Goal: Information Seeking & Learning: Find specific fact

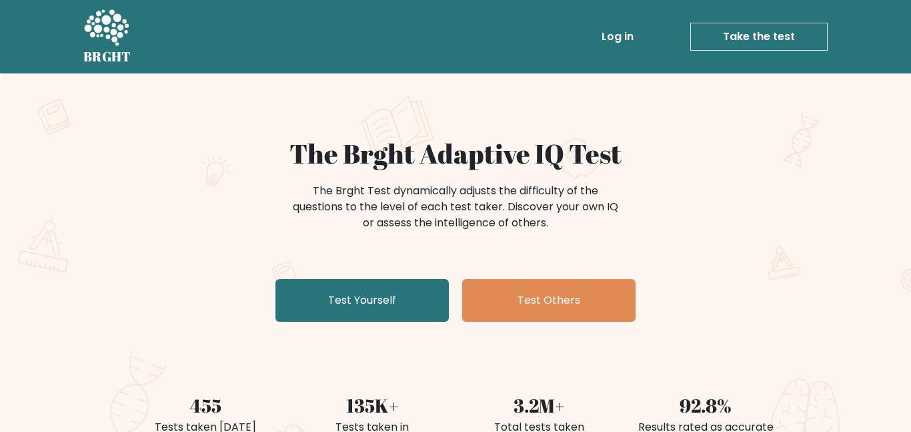
click at [510, 206] on div "The Brght Test dynamically adjusts the difficulty of the questions to the level…" at bounding box center [456, 207] width 334 height 48
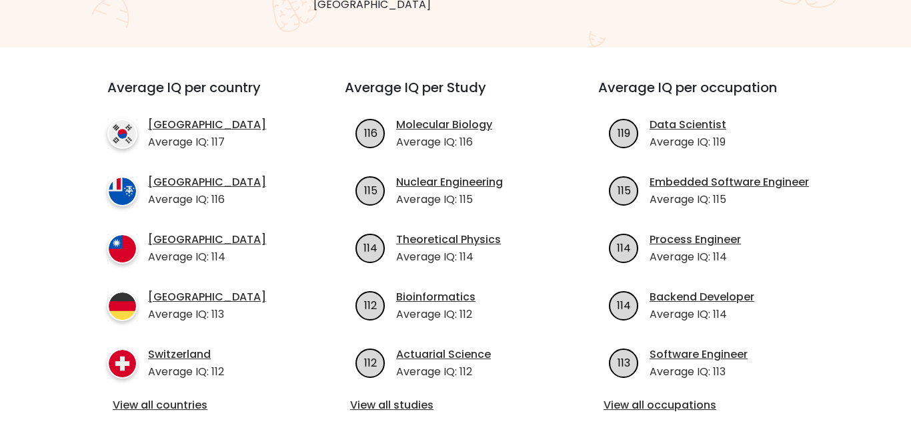
scroll to position [437, 0]
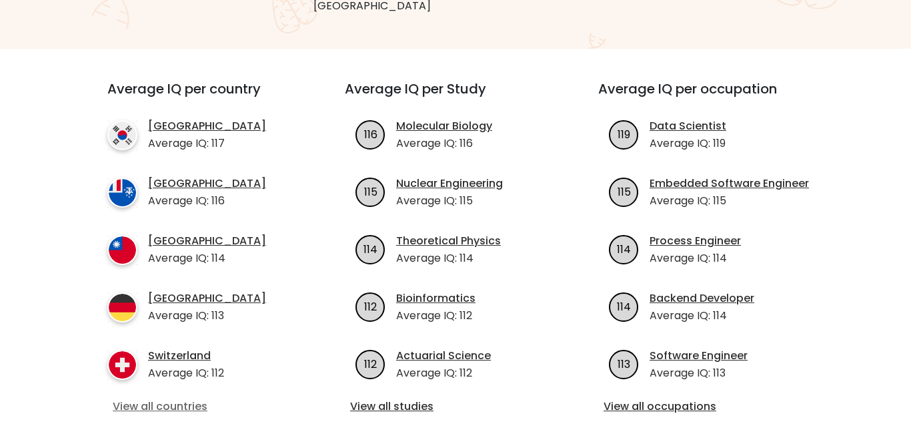
click at [225, 398] on link "View all countries" at bounding box center [202, 406] width 179 height 16
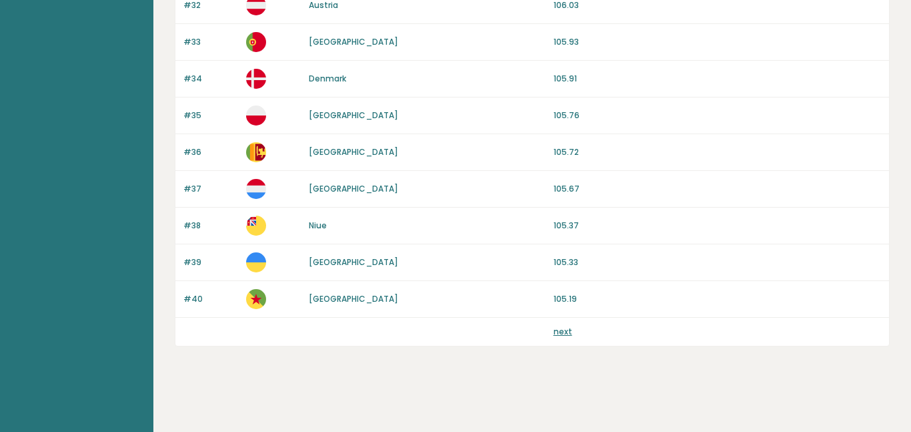
scroll to position [4331, 0]
click at [554, 337] on link "next" at bounding box center [563, 331] width 19 height 11
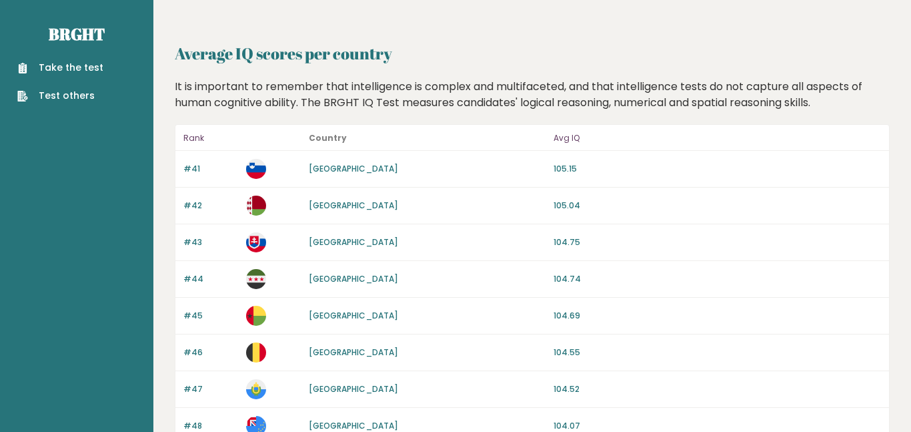
click at [183, 175] on p "#41" at bounding box center [210, 169] width 55 height 12
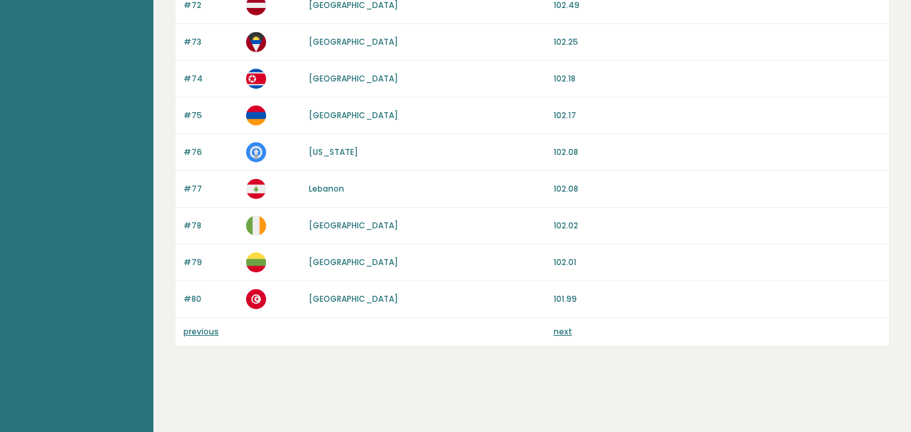
scroll to position [4331, 0]
click at [554, 337] on link "next" at bounding box center [563, 331] width 19 height 11
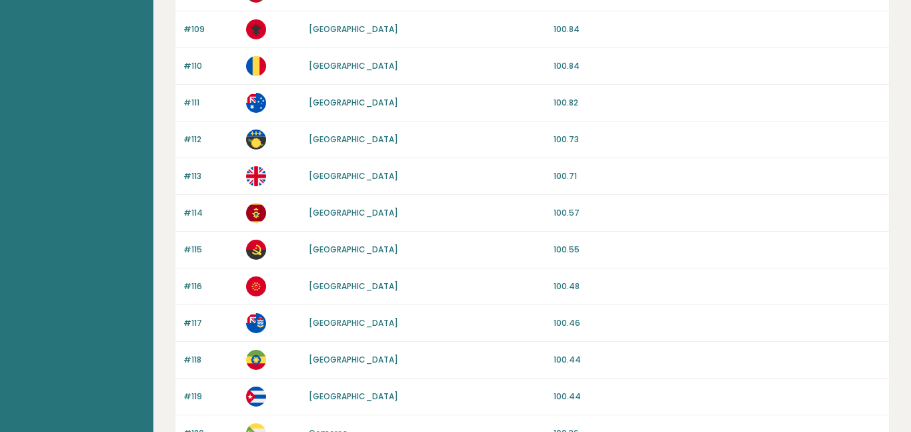
scroll to position [1163, 0]
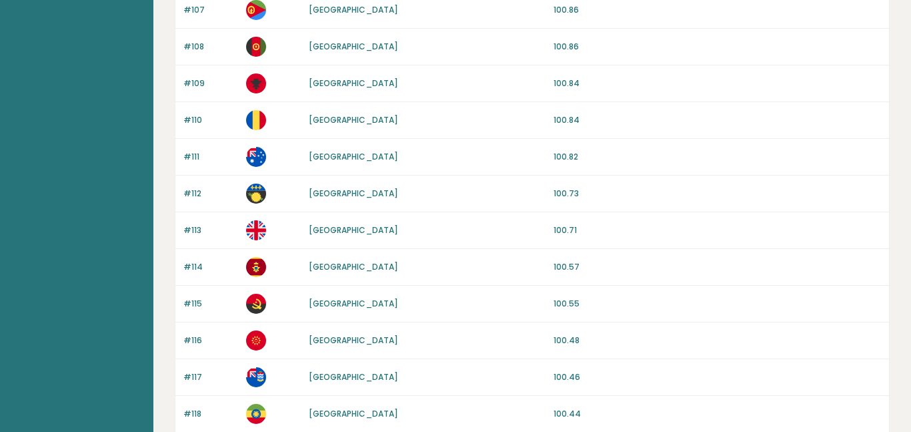
scroll to position [1094, 0]
